Goal: Check status: Check status

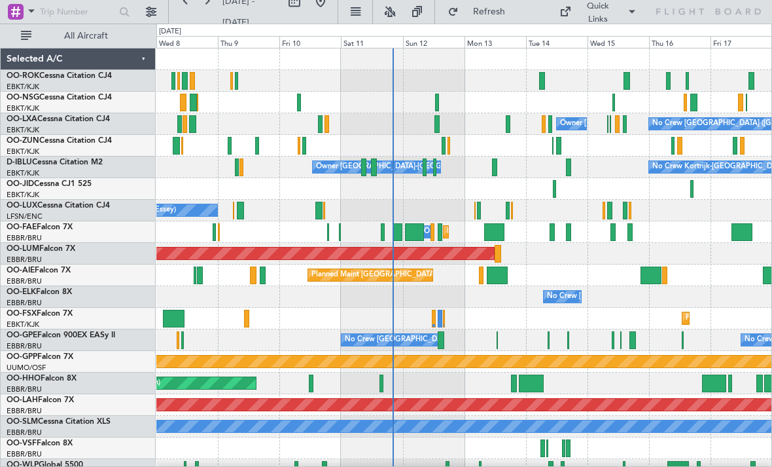
click at [373, 173] on div at bounding box center [374, 167] width 6 height 18
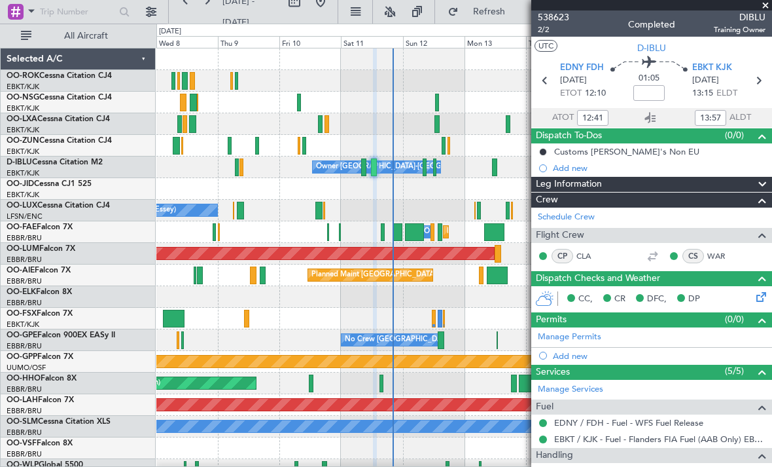
click at [767, 7] on span at bounding box center [765, 6] width 13 height 12
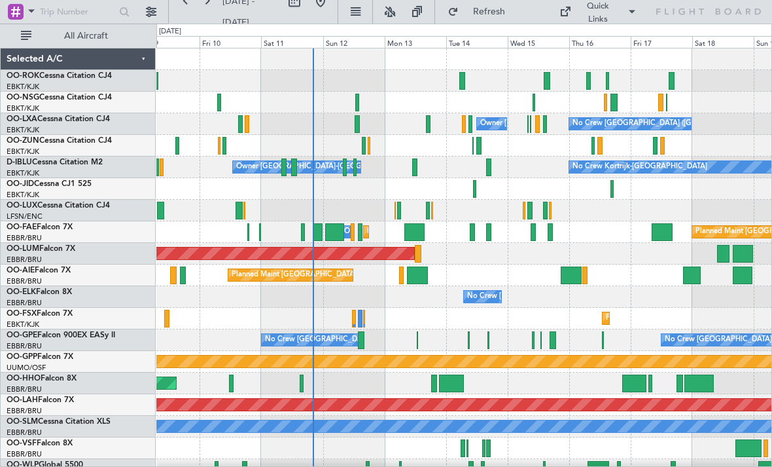
click at [463, 85] on div at bounding box center [462, 81] width 6 height 18
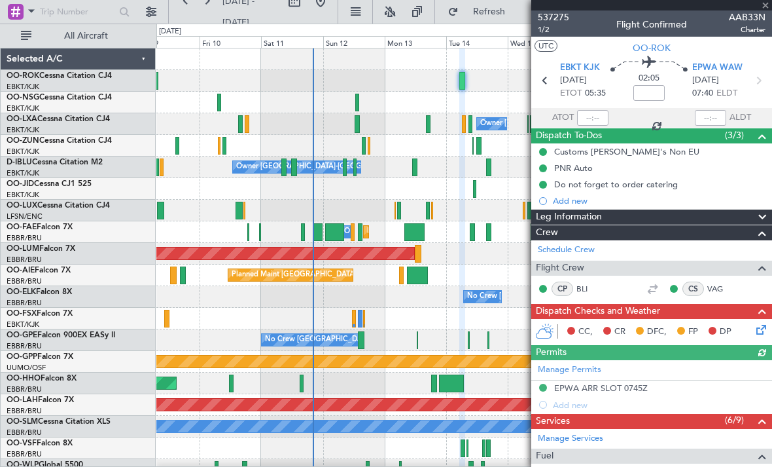
click at [768, 8] on div at bounding box center [651, 5] width 241 height 10
click at [767, 10] on div "537275 1/2 Flight Confirmed AAB33N Charter" at bounding box center [651, 23] width 241 height 26
click at [767, 10] on span at bounding box center [765, 6] width 13 height 12
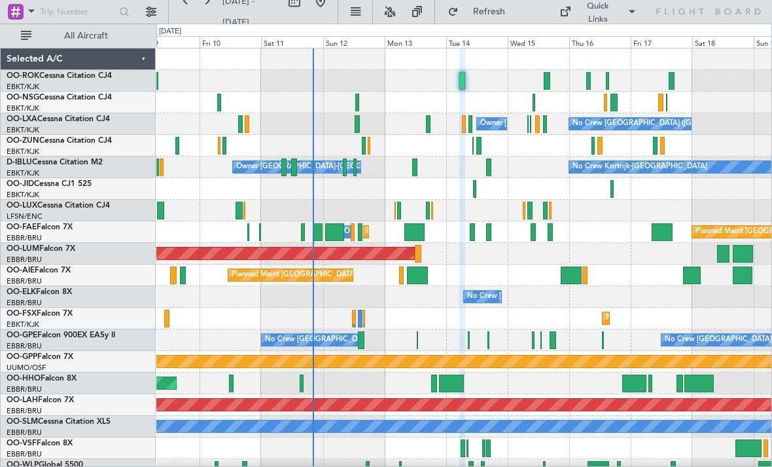
type input "0"
click at [536, 102] on div at bounding box center [463, 103] width 615 height 22
click at [533, 102] on div at bounding box center [534, 103] width 3 height 18
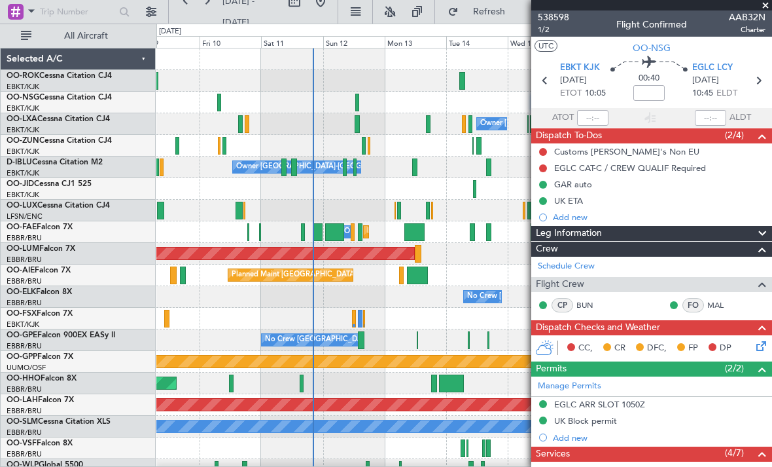
click at [766, 9] on span at bounding box center [765, 6] width 13 height 12
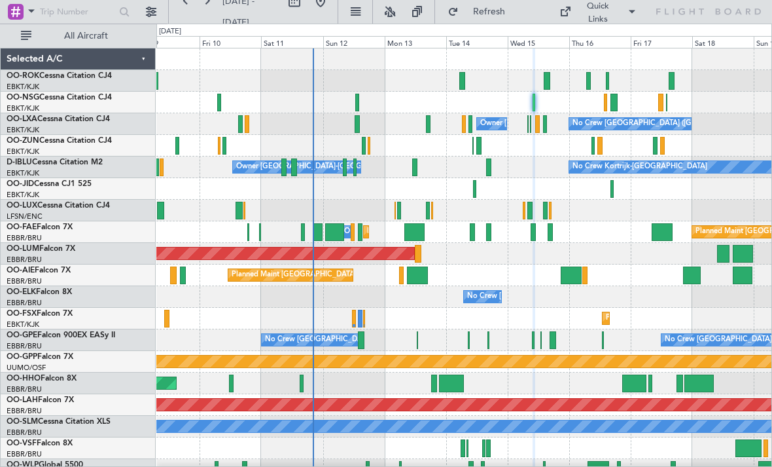
type input "0"
click at [588, 82] on div at bounding box center [588, 81] width 5 height 18
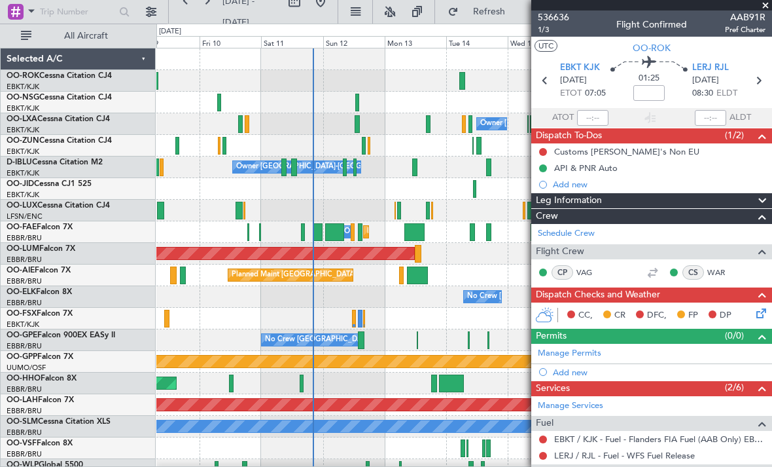
click at [770, 4] on span at bounding box center [765, 6] width 13 height 12
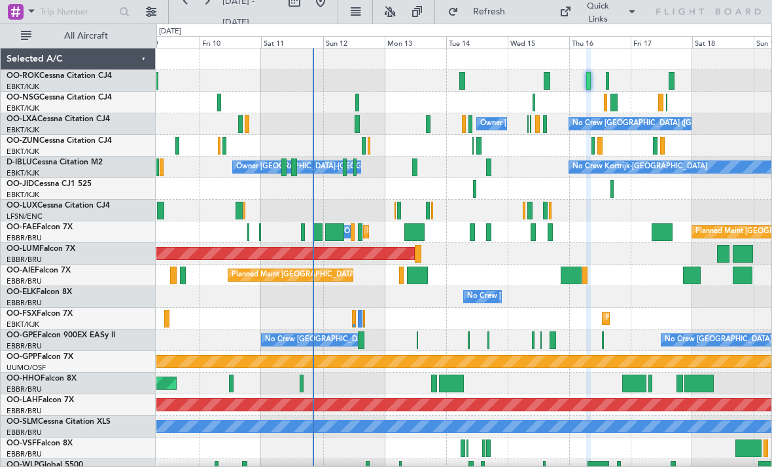
type input "0"
click at [764, 11] on div "Quick Links" at bounding box center [649, 12] width 245 height 24
